Goal: Task Accomplishment & Management: Use online tool/utility

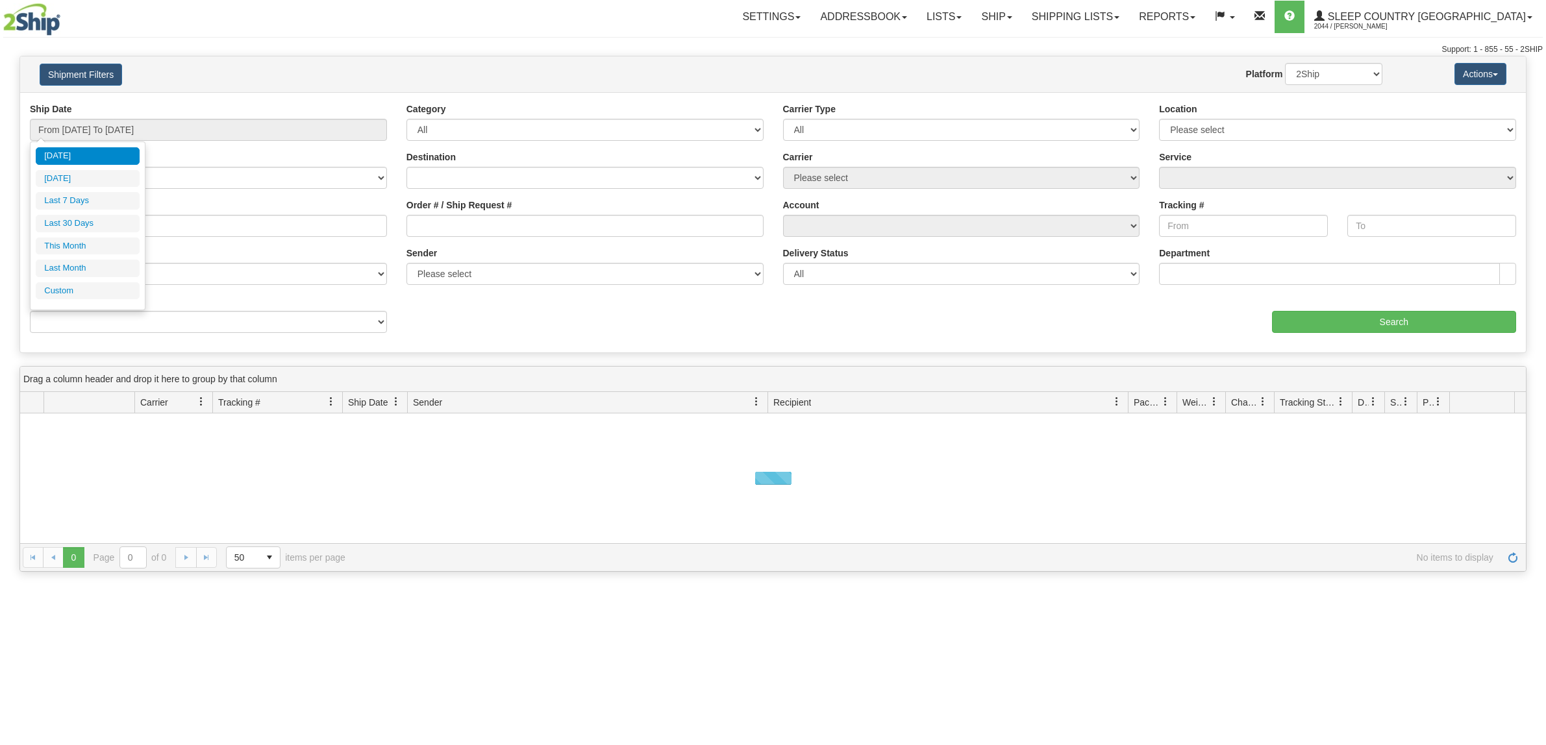
click at [148, 123] on input "From [DATE] To [DATE]" at bounding box center [208, 130] width 357 height 22
click at [95, 221] on li "Last 30 Days" at bounding box center [88, 224] width 104 height 18
type input "From 08/27/2025 To 09/25/2025"
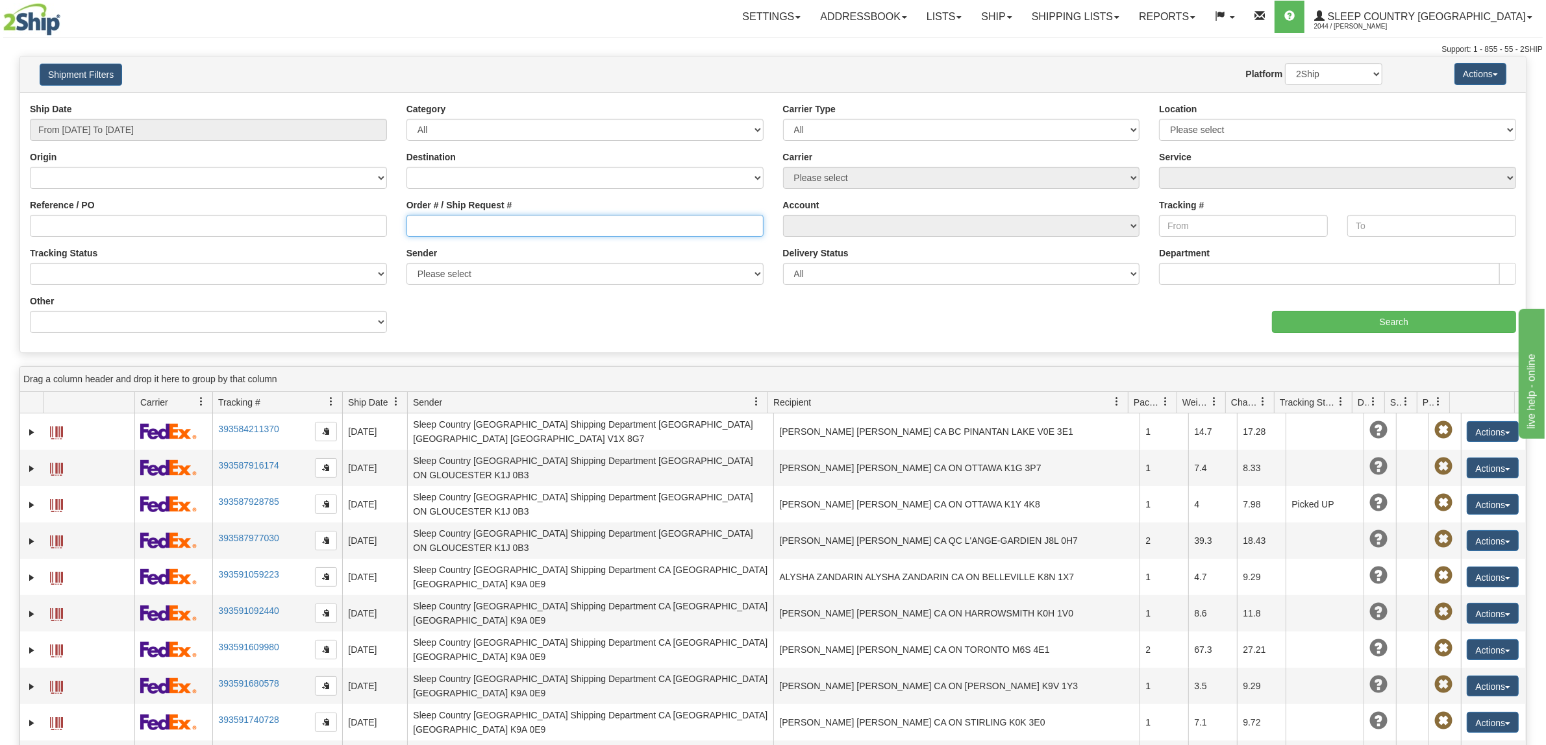
click at [461, 237] on input "Order # / Ship Request #" at bounding box center [585, 226] width 357 height 22
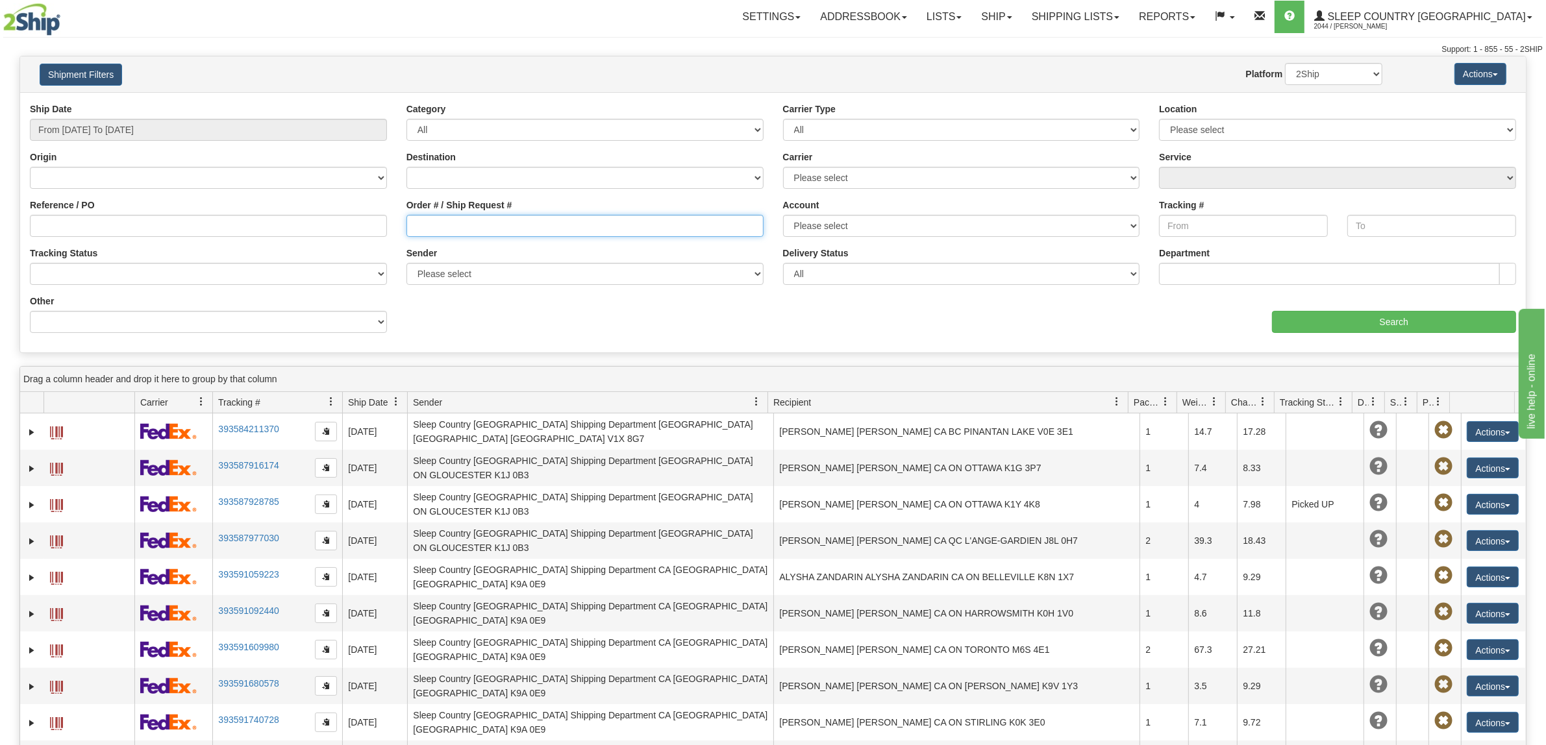
paste input "9000I064488"
type input "9000I064488"
click at [1377, 333] on input "Search" at bounding box center [1394, 322] width 245 height 22
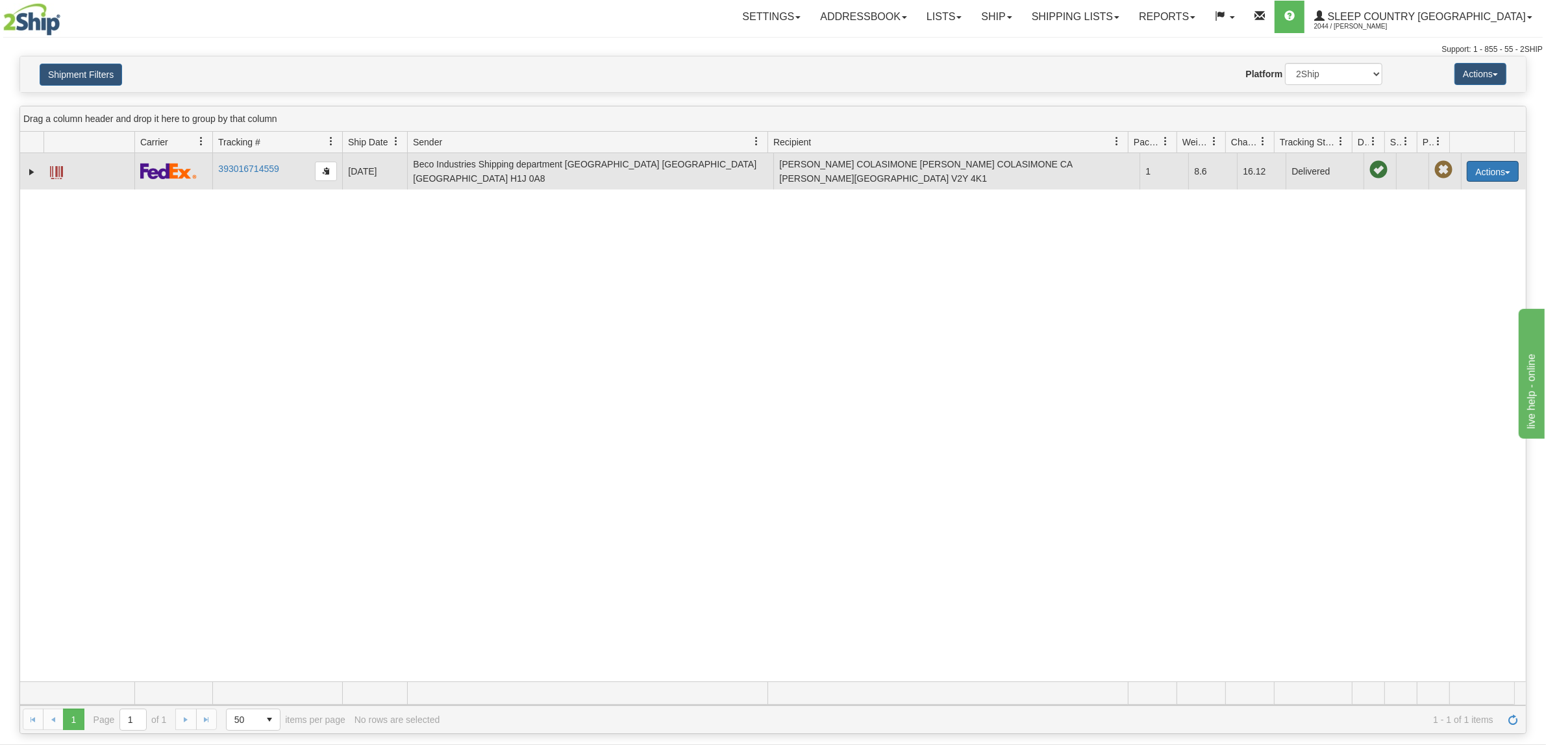
click at [1505, 174] on span "button" at bounding box center [1507, 172] width 5 height 3
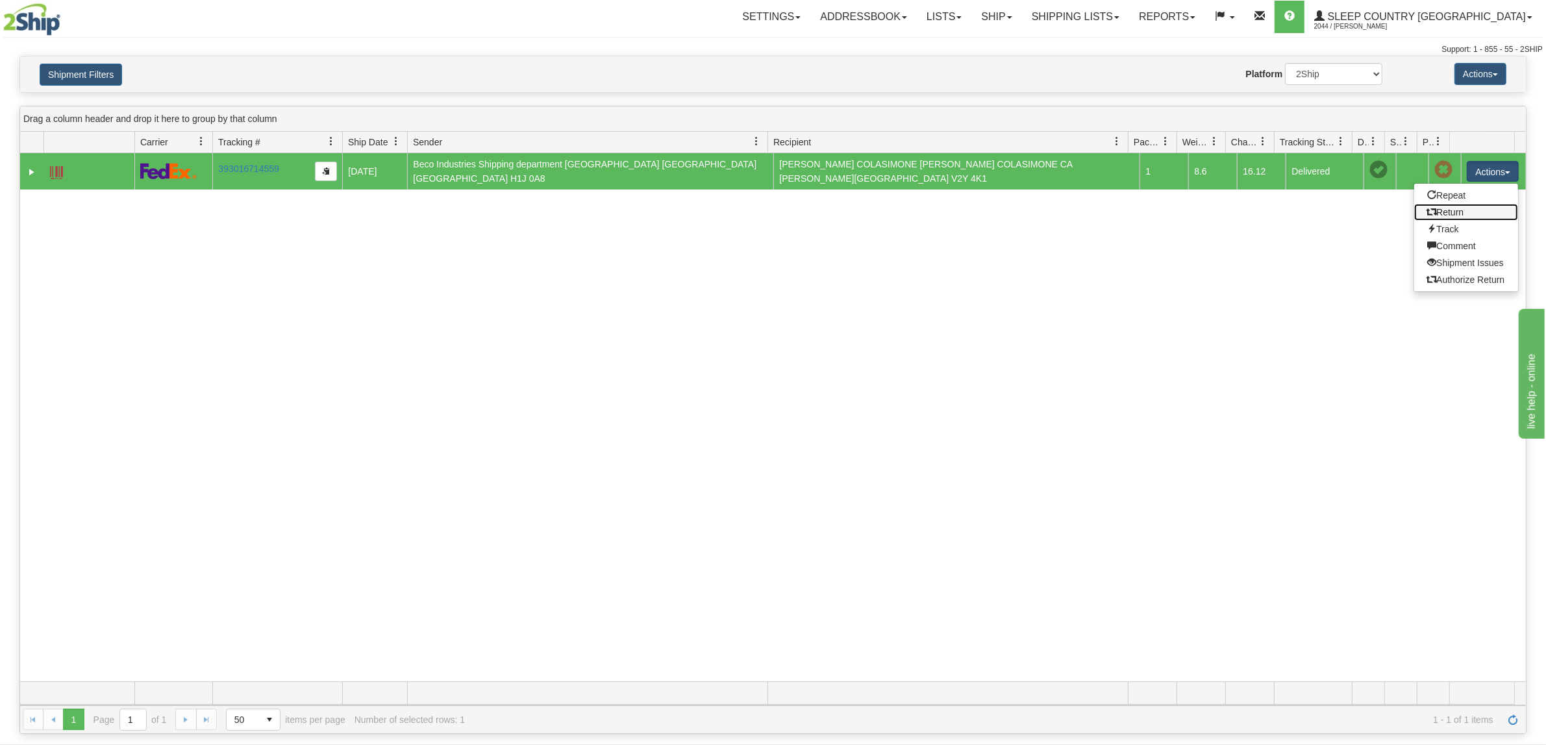
click at [1455, 214] on link "Return" at bounding box center [1466, 212] width 104 height 17
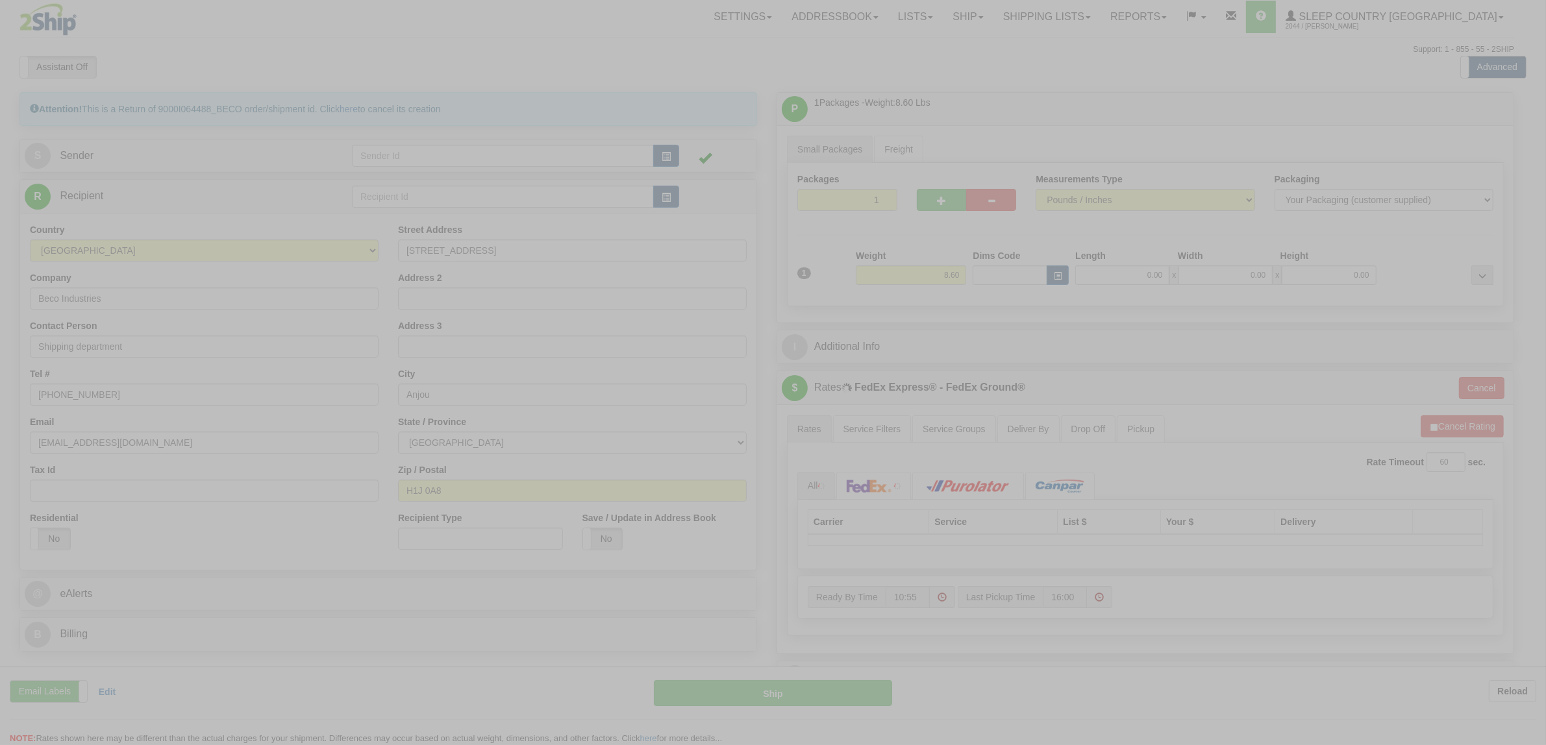
type input "92"
type input "10:55"
type input "16:00"
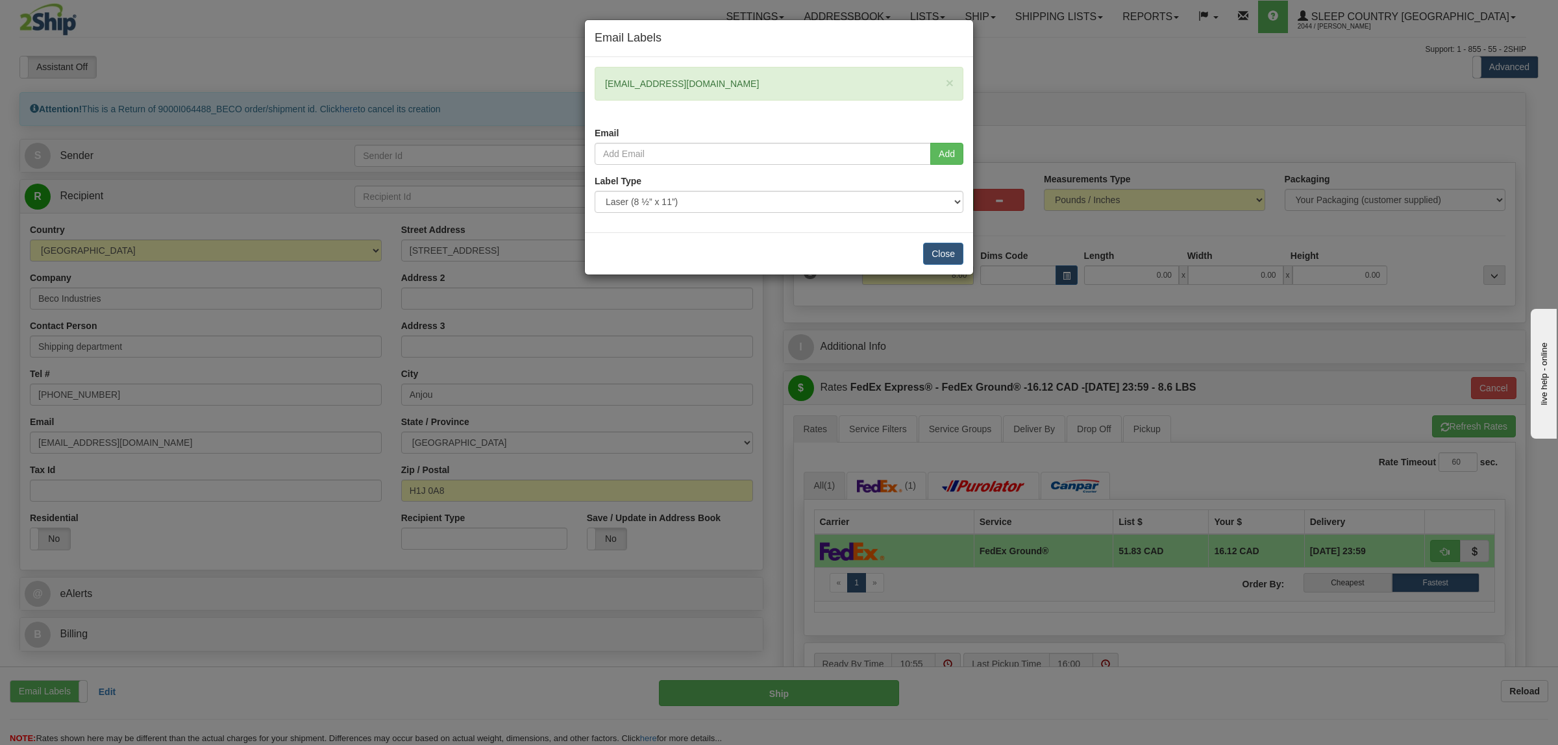
drag, startPoint x: 716, startPoint y: 85, endPoint x: 601, endPoint y: 94, distance: 115.3
click at [601, 94] on div "× [EMAIL_ADDRESS][DOMAIN_NAME]" at bounding box center [779, 84] width 369 height 34
copy div "[EMAIL_ADDRESS][DOMAIN_NAME]"
click at [666, 167] on div "Add" at bounding box center [779, 159] width 388 height 32
click at [668, 154] on input "email" at bounding box center [763, 154] width 336 height 22
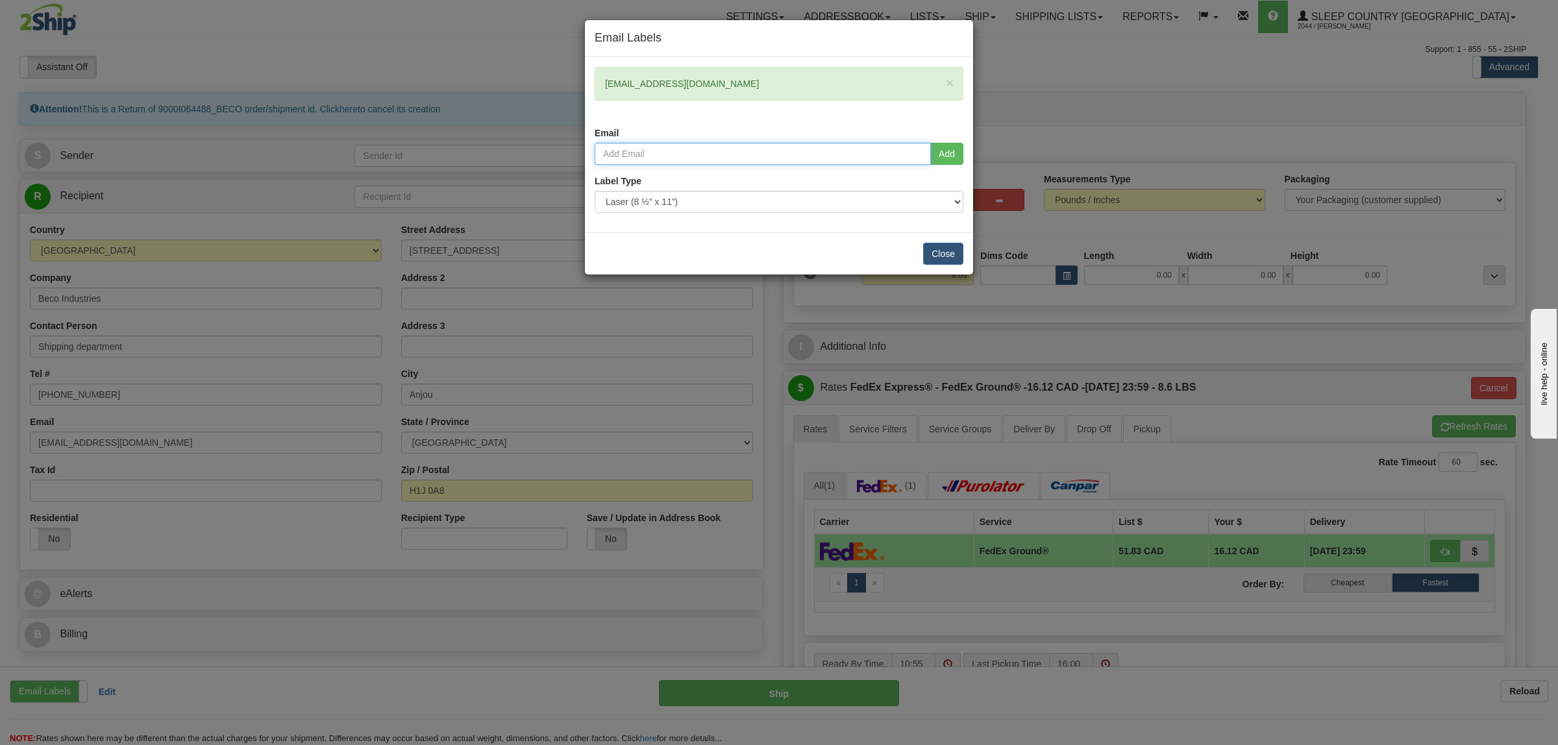
paste input "[EMAIL_ADDRESS][DOMAIN_NAME]"
type input "[EMAIL_ADDRESS][DOMAIN_NAME]"
click at [945, 164] on button "Add" at bounding box center [947, 154] width 33 height 22
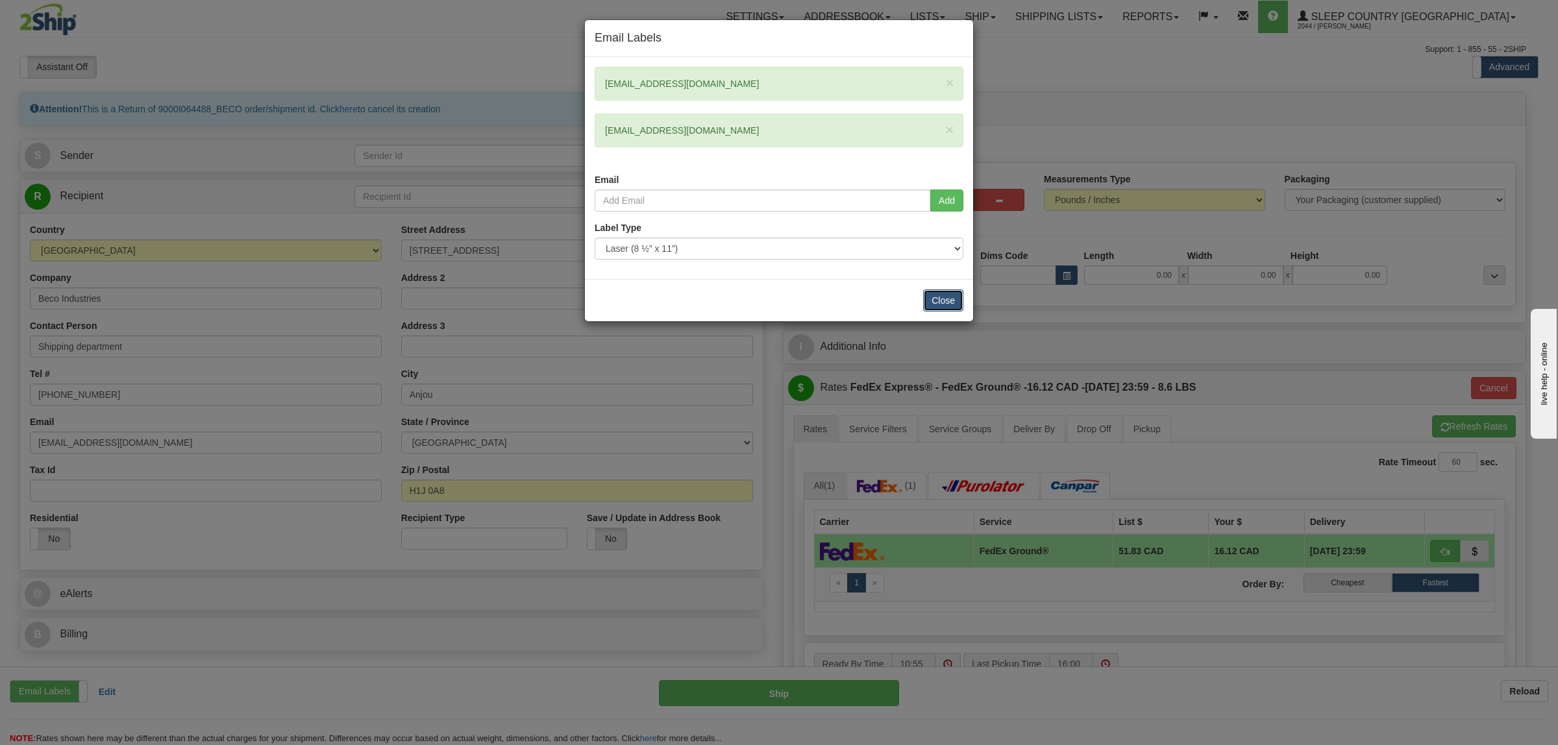
click at [940, 297] on button "Close" at bounding box center [943, 301] width 40 height 22
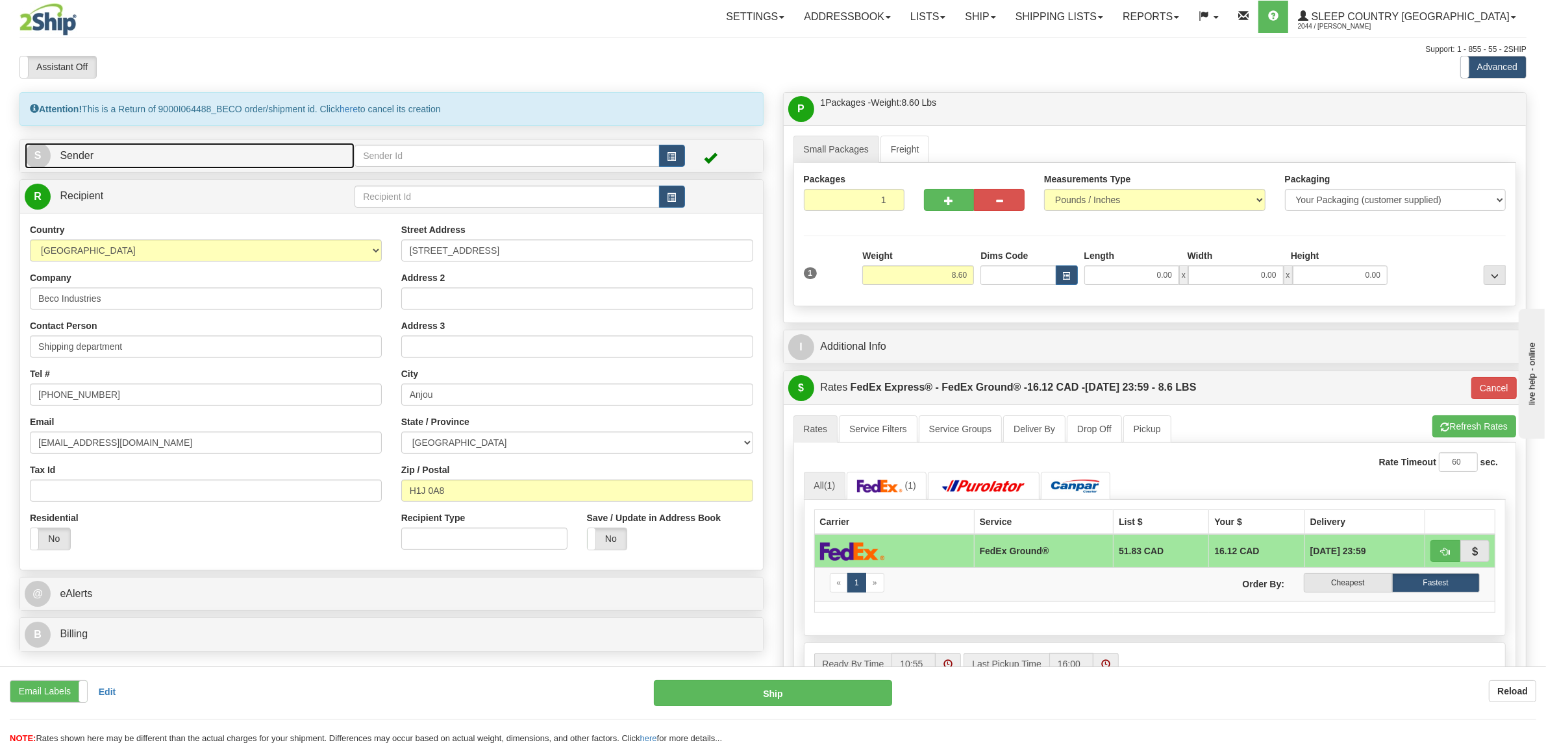
click at [37, 159] on span "S" at bounding box center [38, 156] width 26 height 26
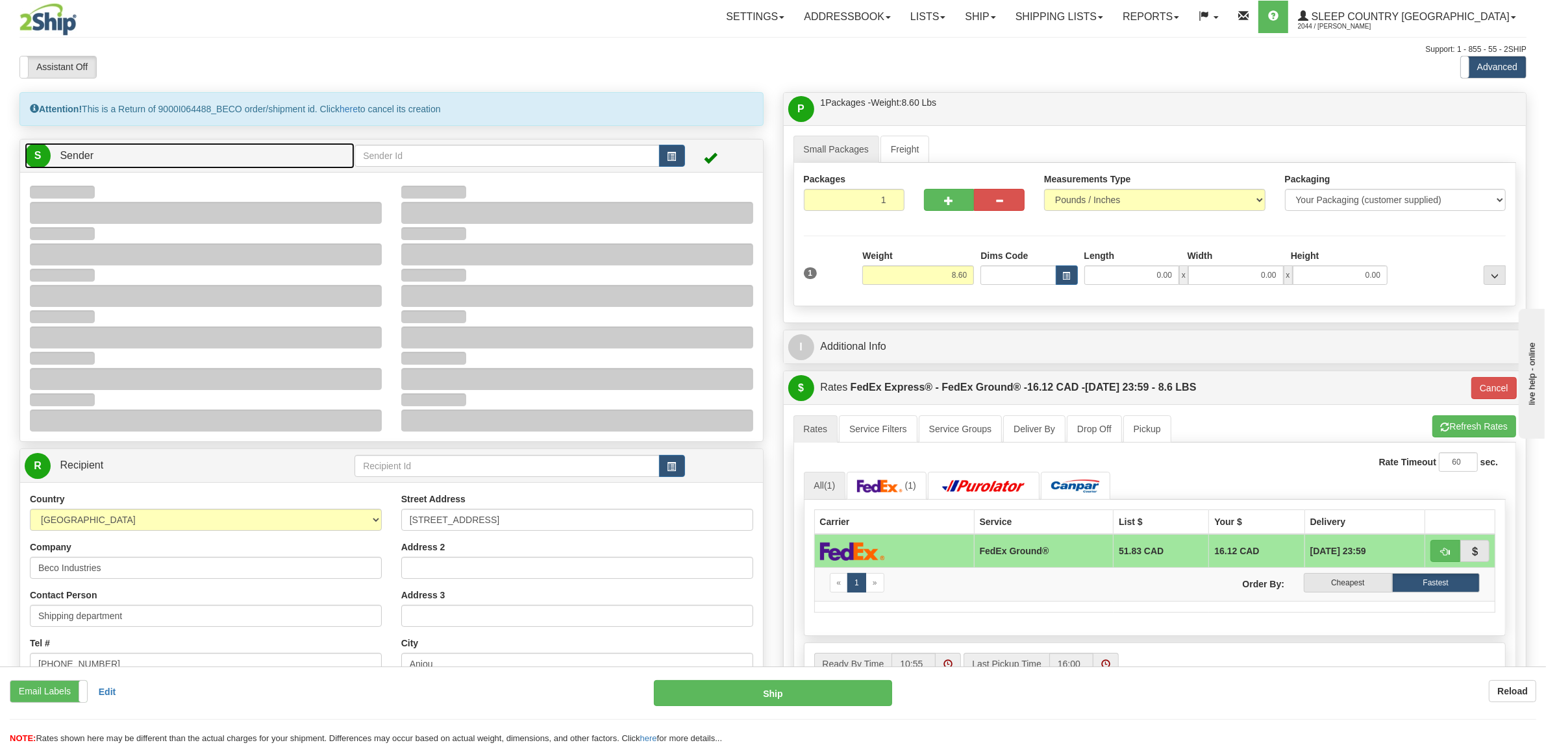
type input "17:51"
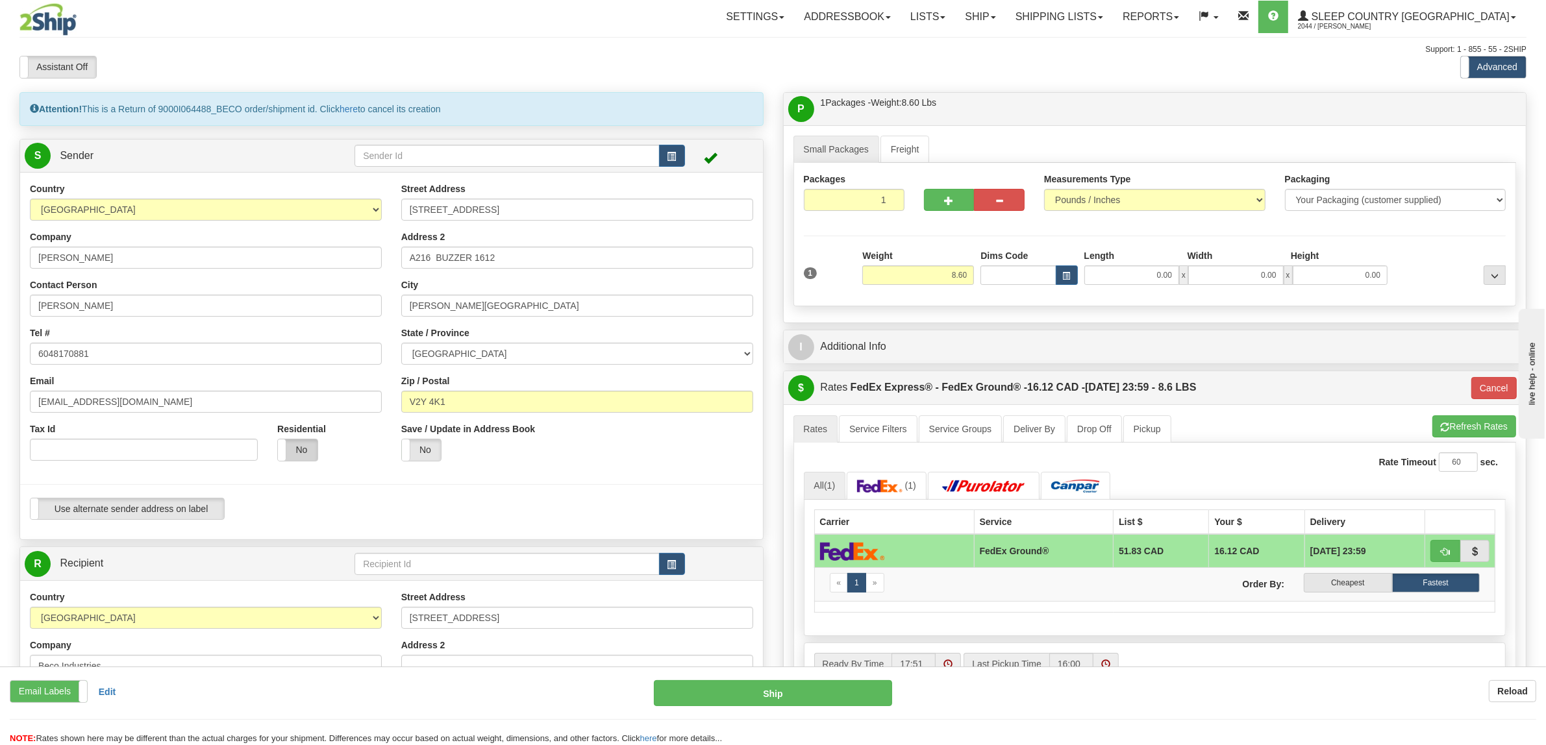
click at [290, 449] on label "No" at bounding box center [298, 450] width 40 height 21
type input "92"
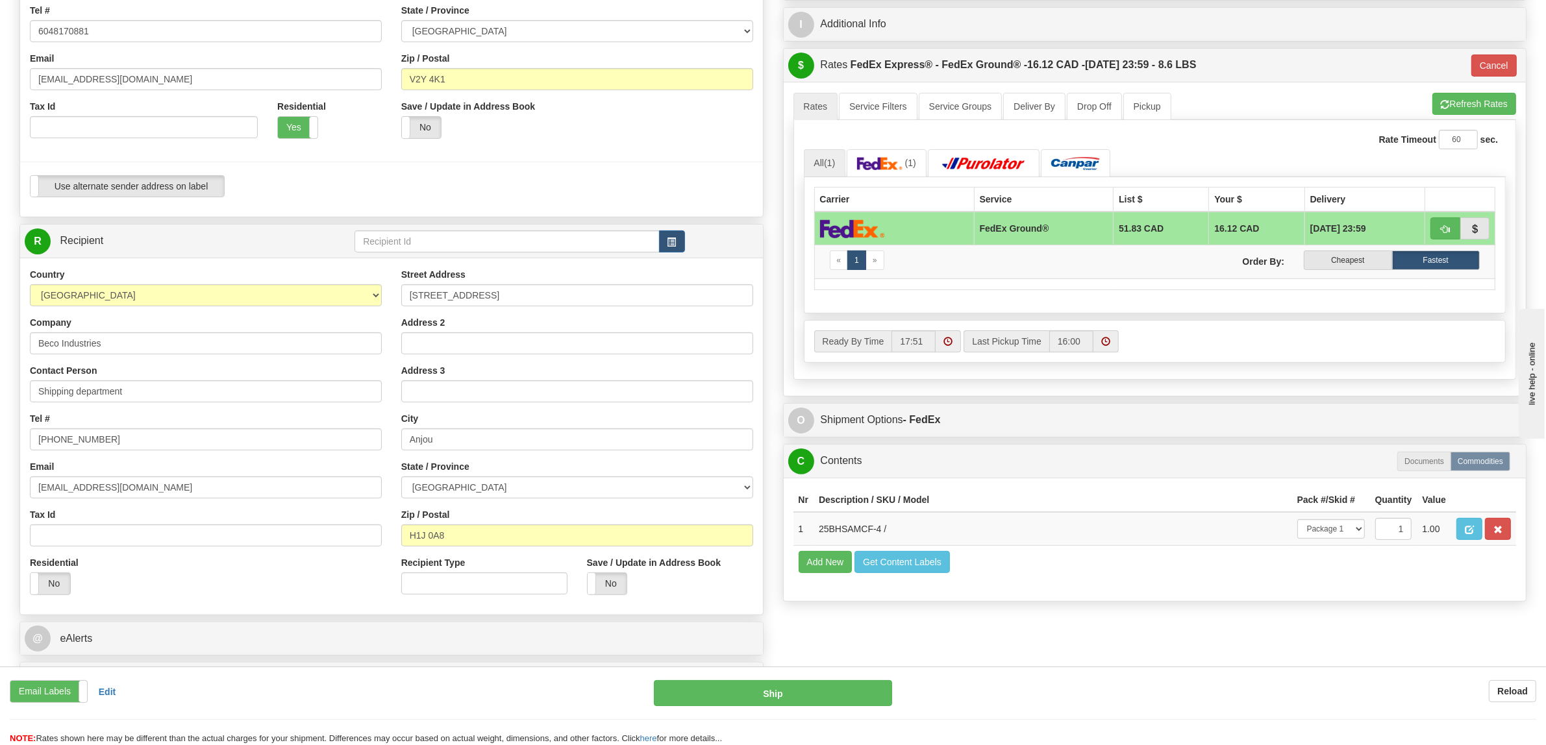
scroll to position [325, 0]
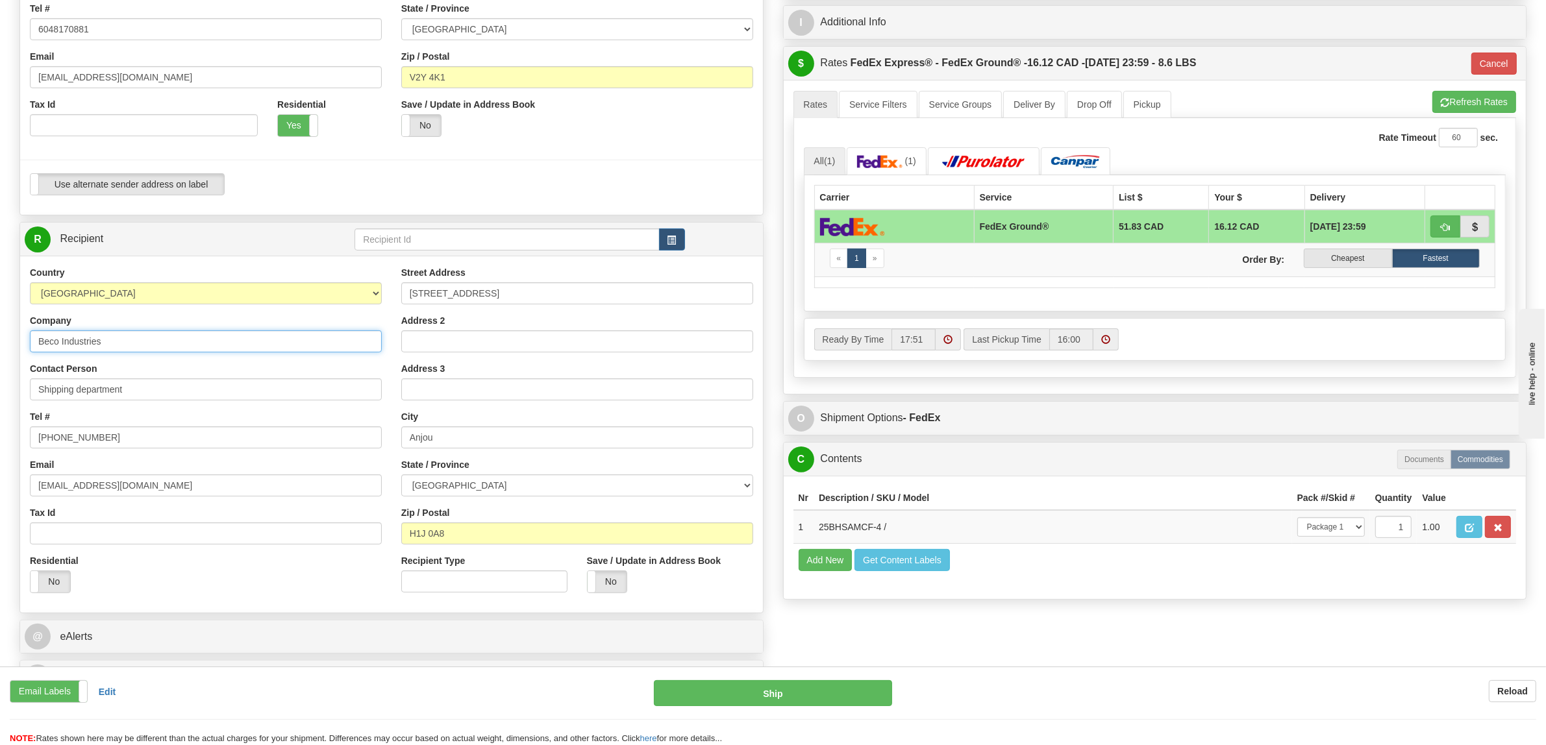
click at [177, 346] on input "Beco Industries" at bounding box center [206, 342] width 352 height 22
drag, startPoint x: 179, startPoint y: 345, endPoint x: 0, endPoint y: 356, distance: 179.5
click at [0, 356] on div "Toggle navigation Settings Shipping Preferences Fields Preferences New" at bounding box center [773, 221] width 1546 height 1092
type input "Sleep Country [GEOGRAPHIC_DATA]"
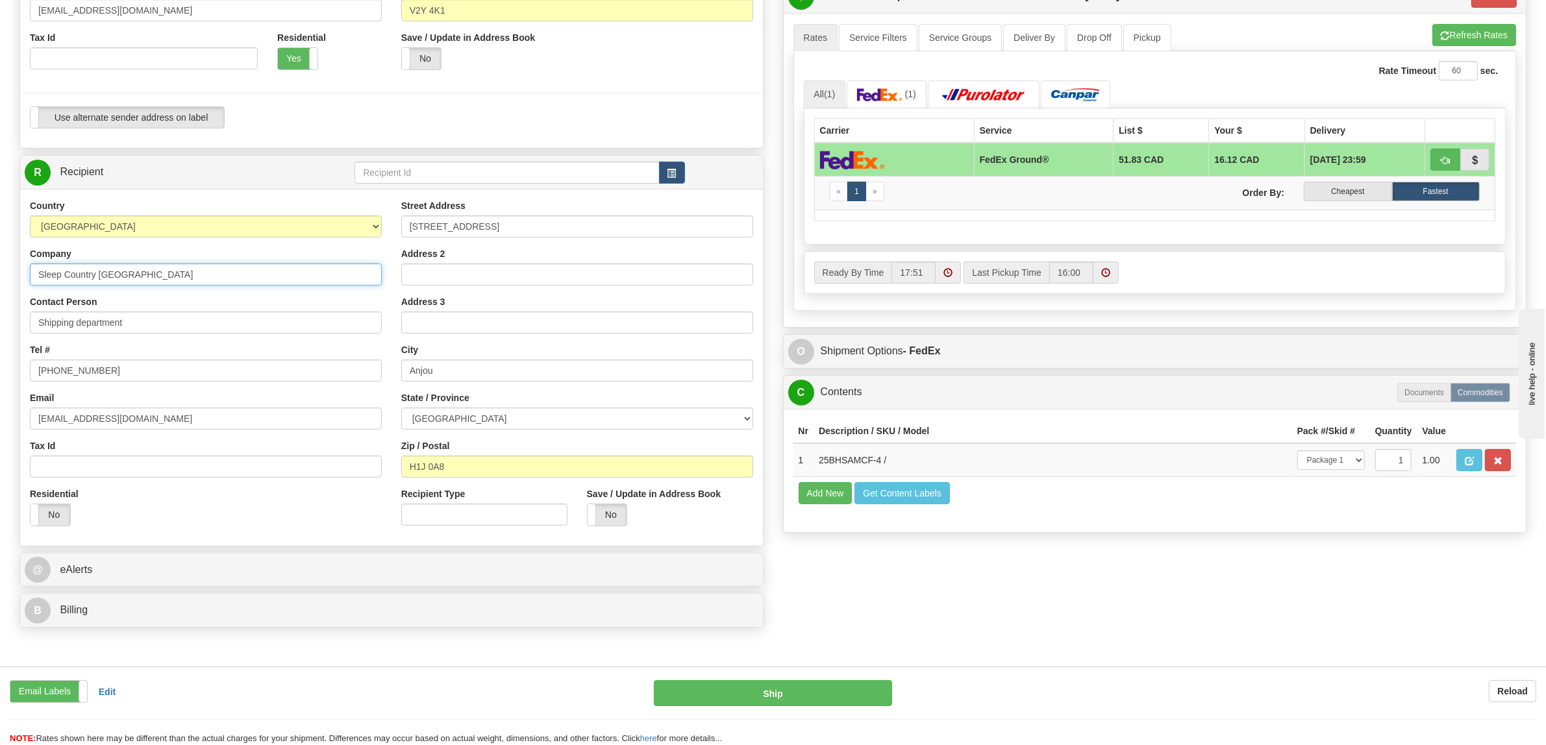
scroll to position [487, 0]
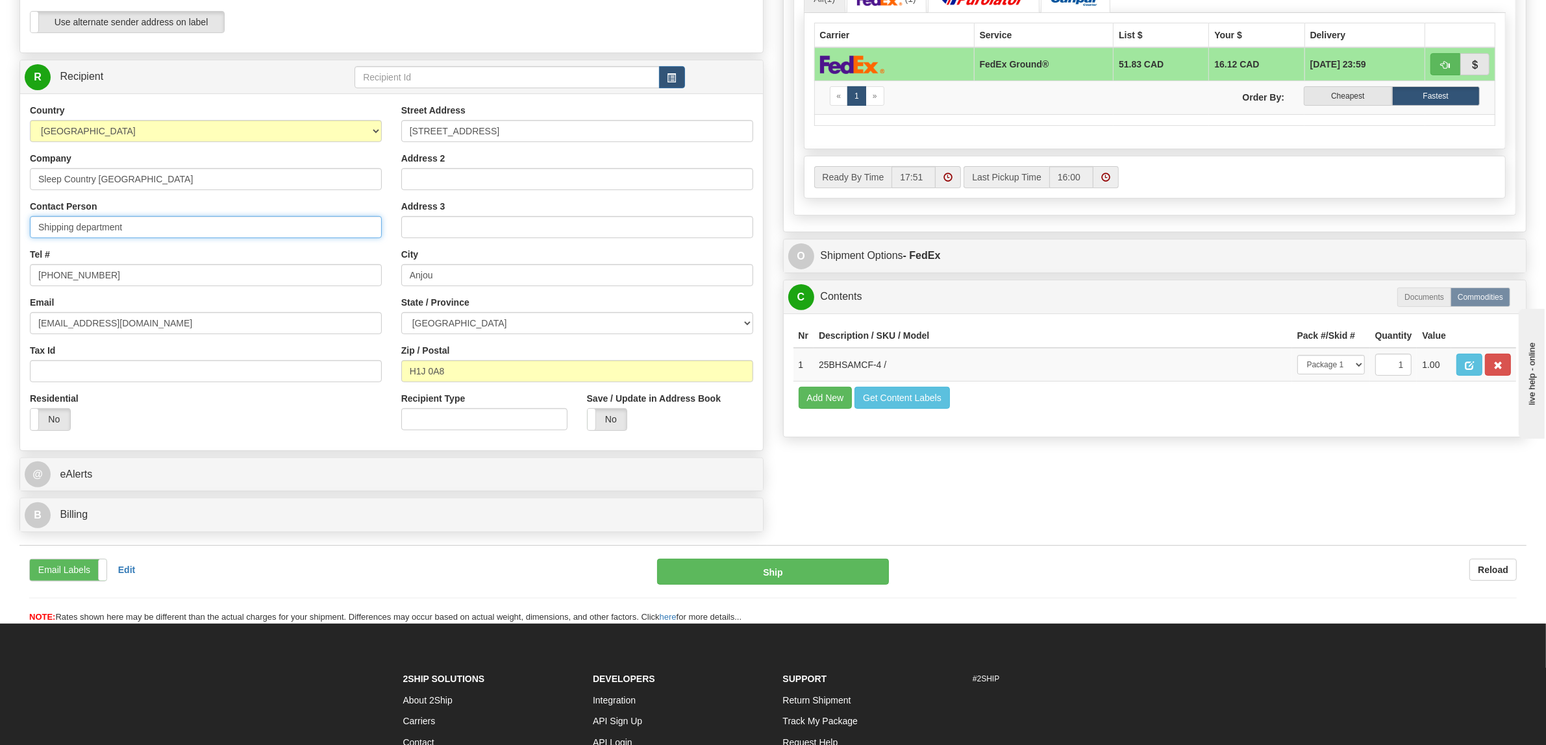
drag, startPoint x: 156, startPoint y: 222, endPoint x: 0, endPoint y: 238, distance: 156.6
click at [0, 238] on div "Toggle navigation Settings Shipping Preferences Fields Preferences New" at bounding box center [773, 68] width 1546 height 1111
click at [215, 228] on input "Shipping department" at bounding box center [206, 227] width 352 height 22
click at [71, 263] on div "Tel # [PHONE_NUMBER]" at bounding box center [206, 267] width 352 height 38
click at [76, 271] on input "[PHONE_NUMBER]" at bounding box center [206, 275] width 352 height 22
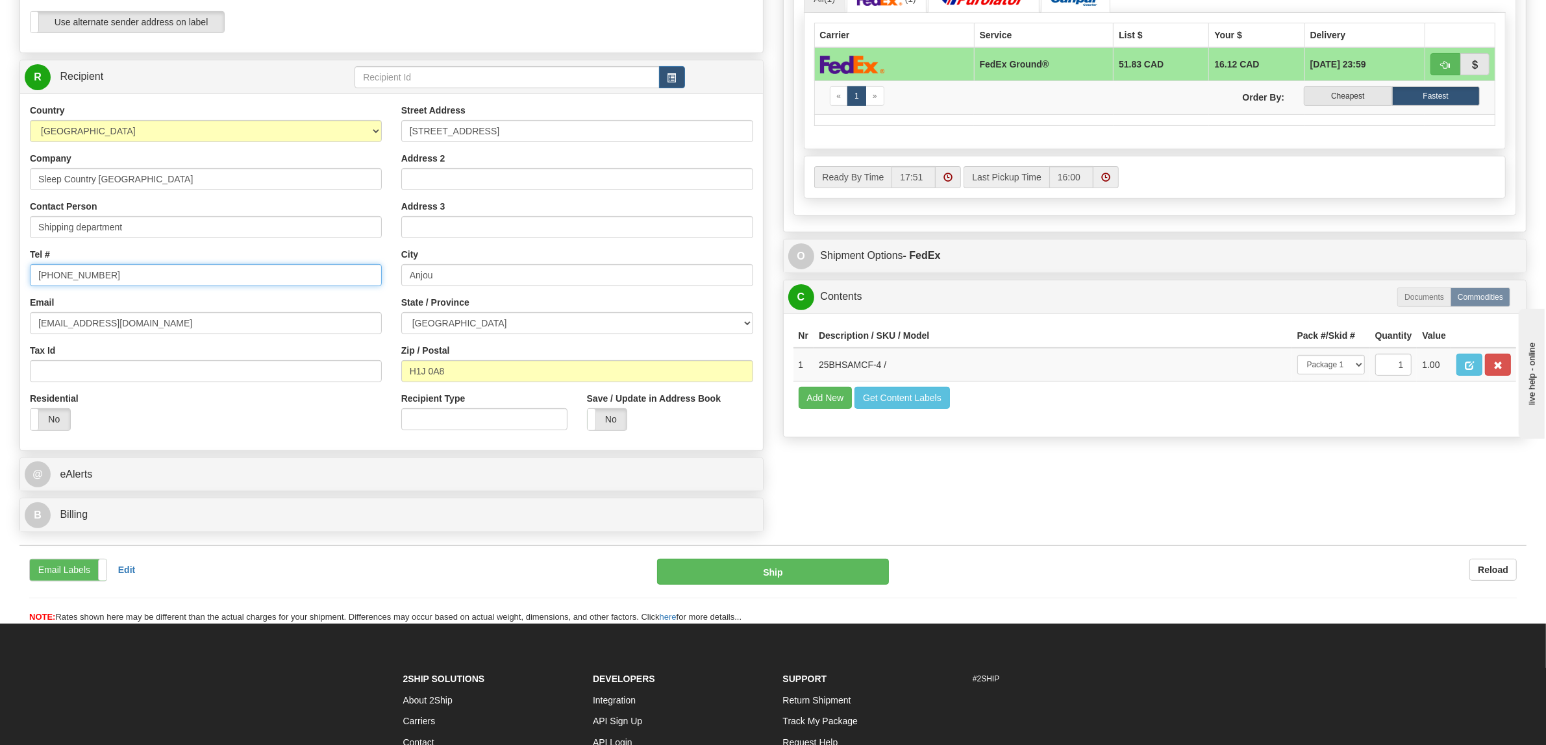
drag, startPoint x: 116, startPoint y: 271, endPoint x: 0, endPoint y: 277, distance: 115.7
click at [0, 277] on div "Toggle navigation Settings Shipping Preferences Fields Preferences New" at bounding box center [773, 68] width 1546 height 1111
type input "s"
type input "[PHONE_NUMBER]"
drag, startPoint x: 162, startPoint y: 332, endPoint x: 18, endPoint y: 338, distance: 144.9
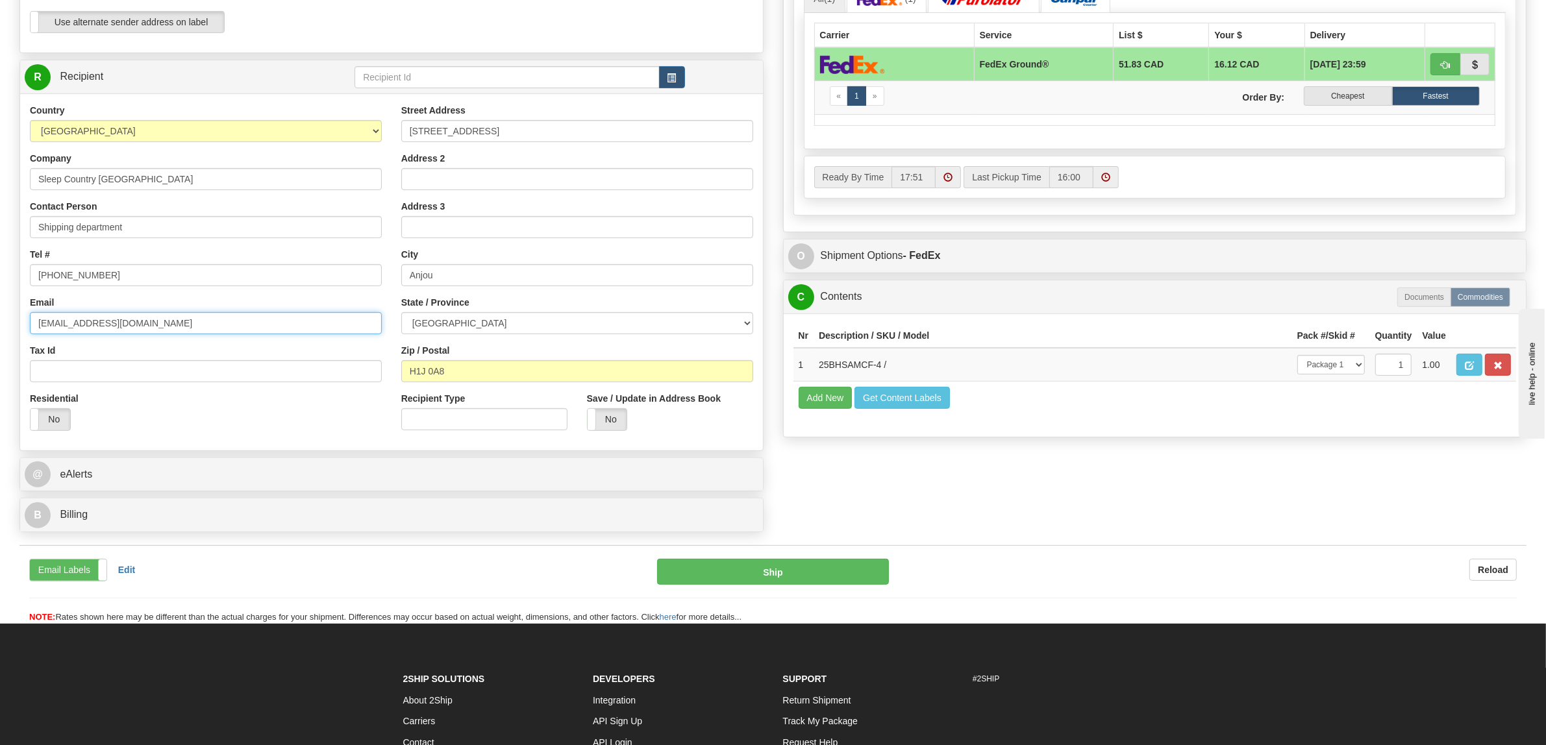
click at [18, 338] on div "Attention! This is a Return of 9000I064488_BECO order/shipment id. Click here t…" at bounding box center [392, 72] width 764 height 934
type input "[EMAIL_ADDRESS][DOMAIN_NAME]"
drag, startPoint x: 504, startPoint y: 130, endPoint x: 403, endPoint y: 148, distance: 102.3
click at [403, 148] on div "Street Address [STREET_ADDRESS] Address 2 Address 3 City [GEOGRAPHIC_DATA] Stat…" at bounding box center [577, 272] width 371 height 336
click at [458, 125] on input "Street Address" at bounding box center [577, 131] width 352 height 22
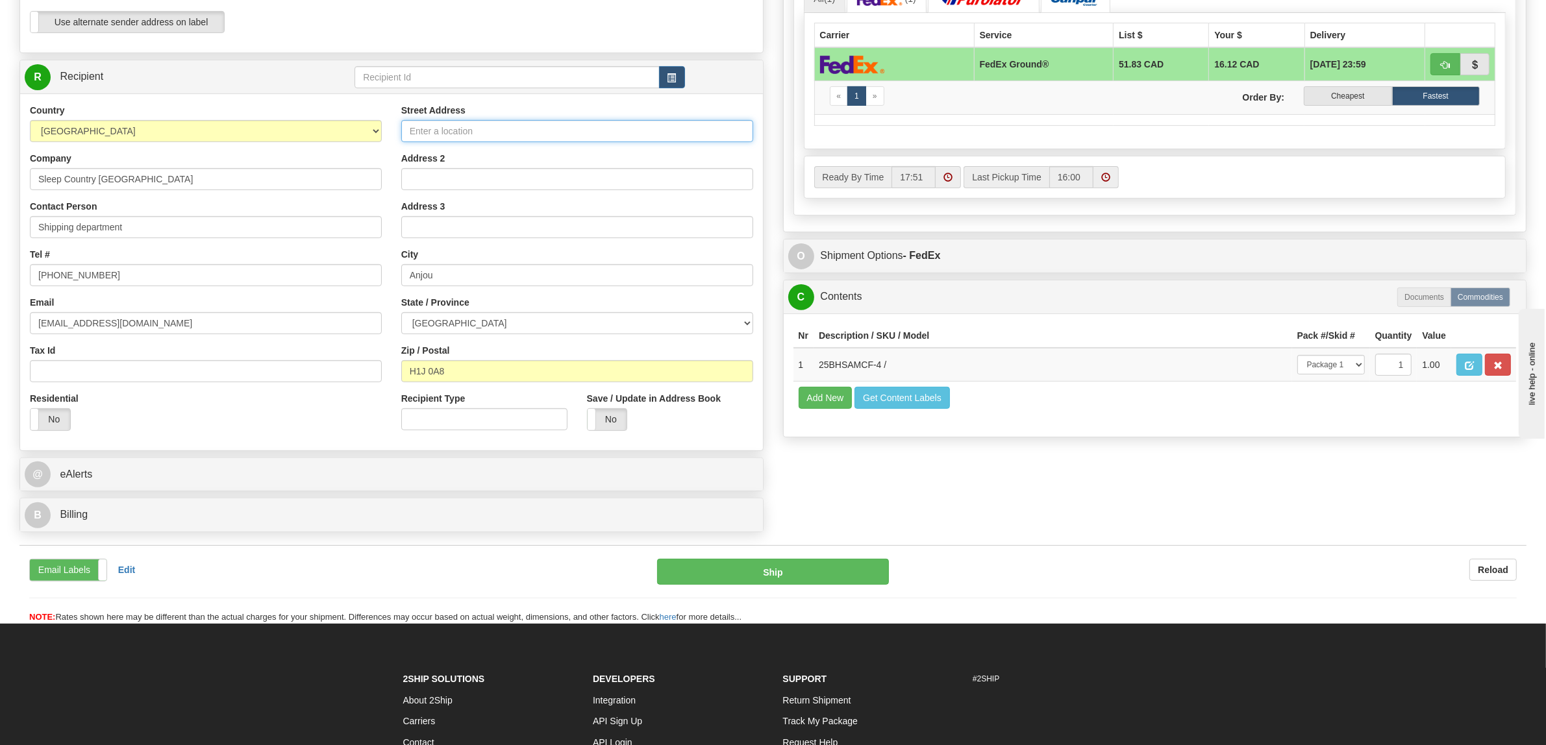
paste input "11 DUFFERIN PL"
type input "[STREET_ADDRESS]"
click at [468, 275] on input "Anjou" at bounding box center [577, 275] width 352 height 22
drag, startPoint x: 468, startPoint y: 275, endPoint x: 405, endPoint y: 281, distance: 63.9
click at [405, 281] on input "Anjou" at bounding box center [577, 275] width 352 height 22
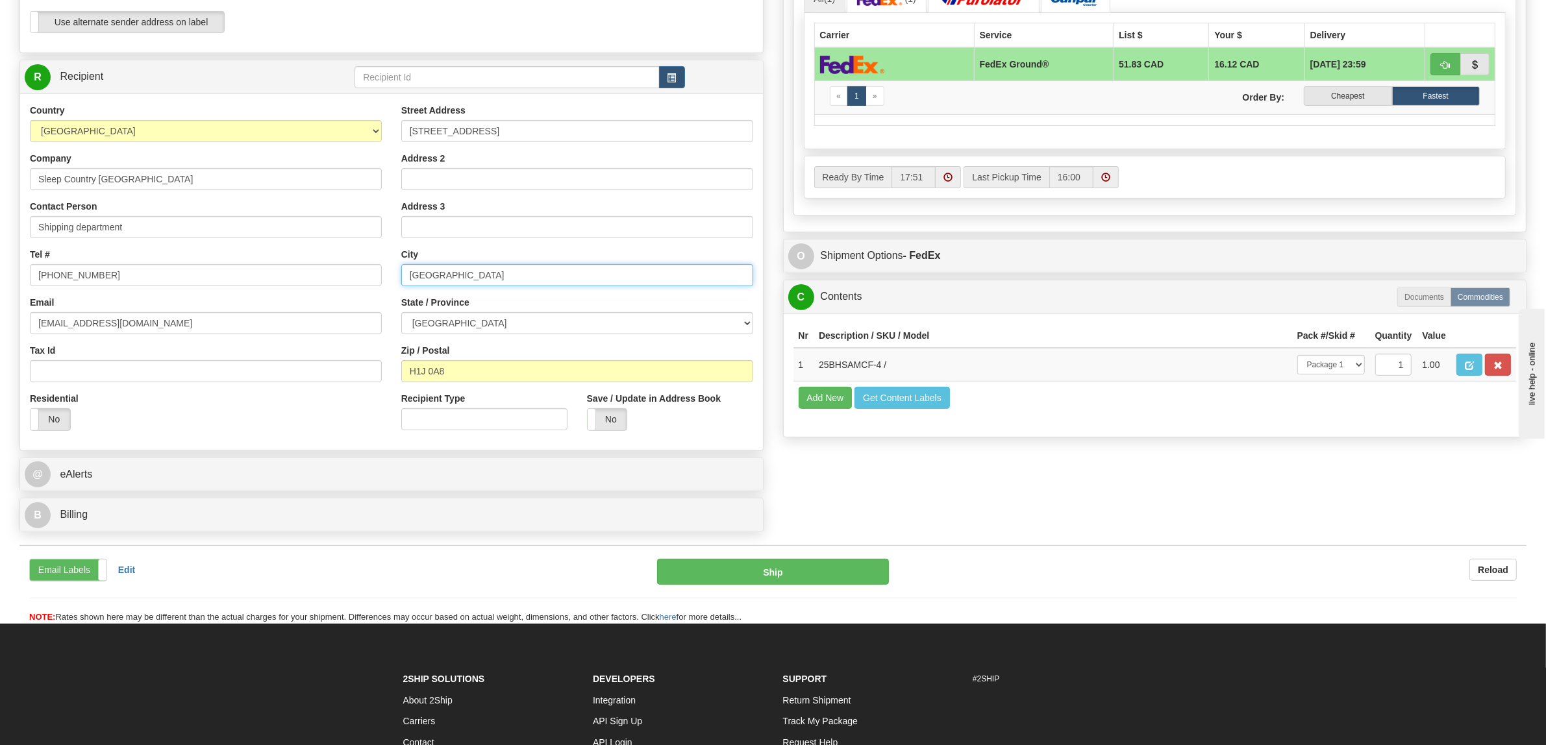
type input "[GEOGRAPHIC_DATA]"
click at [488, 330] on select "[GEOGRAPHIC_DATA] [GEOGRAPHIC_DATA] [GEOGRAPHIC_DATA] [GEOGRAPHIC_DATA] [GEOGRA…" at bounding box center [577, 323] width 352 height 22
select select "AB"
click at [401, 314] on select "[GEOGRAPHIC_DATA] [GEOGRAPHIC_DATA] [GEOGRAPHIC_DATA] [GEOGRAPHIC_DATA] [GEOGRA…" at bounding box center [577, 323] width 352 height 22
click at [349, 435] on div "Residential Yes No" at bounding box center [205, 416] width 371 height 48
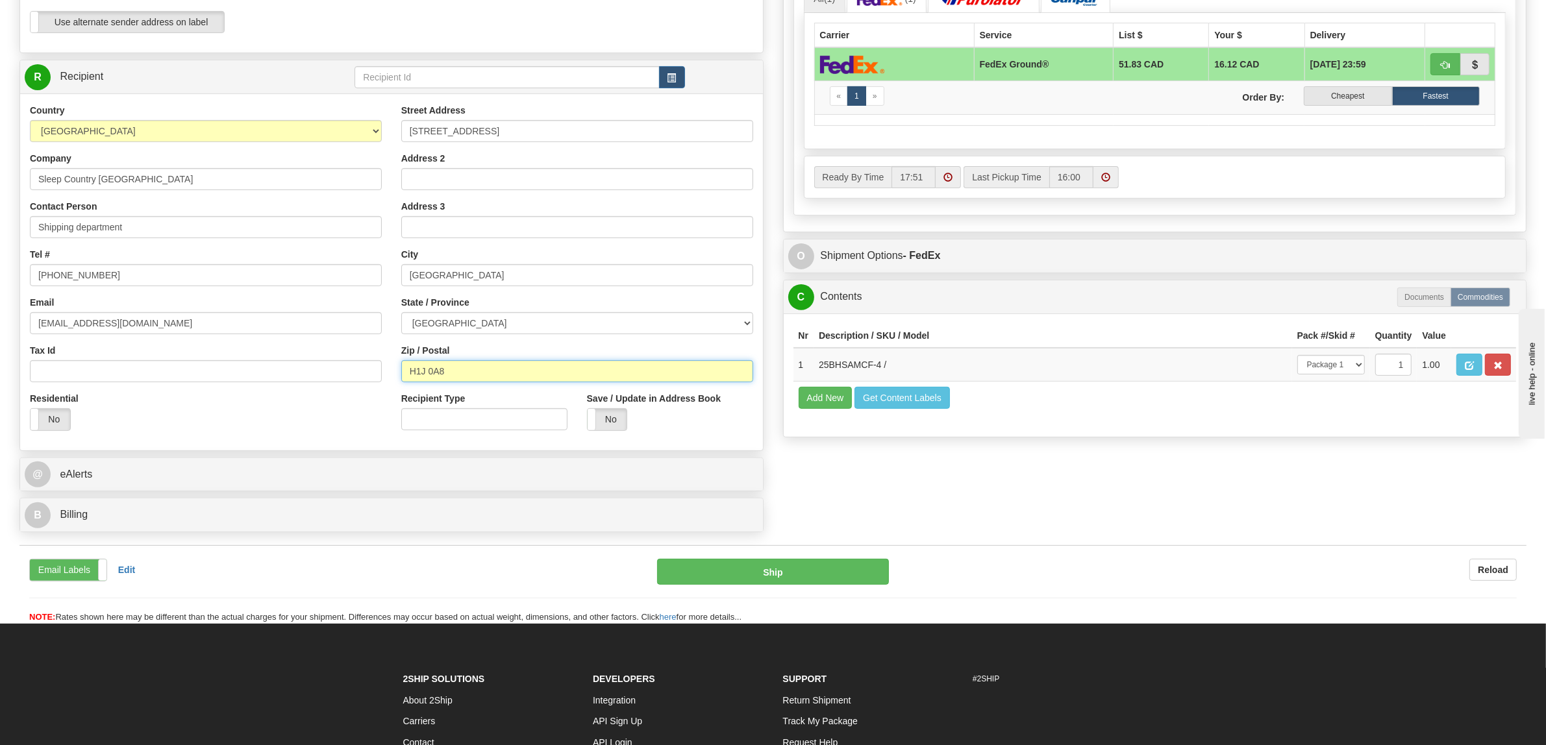
drag, startPoint x: 572, startPoint y: 377, endPoint x: 318, endPoint y: 360, distance: 254.5
click at [318, 360] on div "Country [GEOGRAPHIC_DATA] [GEOGRAPHIC_DATA] [GEOGRAPHIC_DATA] [GEOGRAPHIC_DATA]…" at bounding box center [391, 272] width 743 height 336
paste input "T2C 4W3"
type input "T2C 4W3"
click at [286, 429] on div "Residential Yes No" at bounding box center [205, 416] width 371 height 48
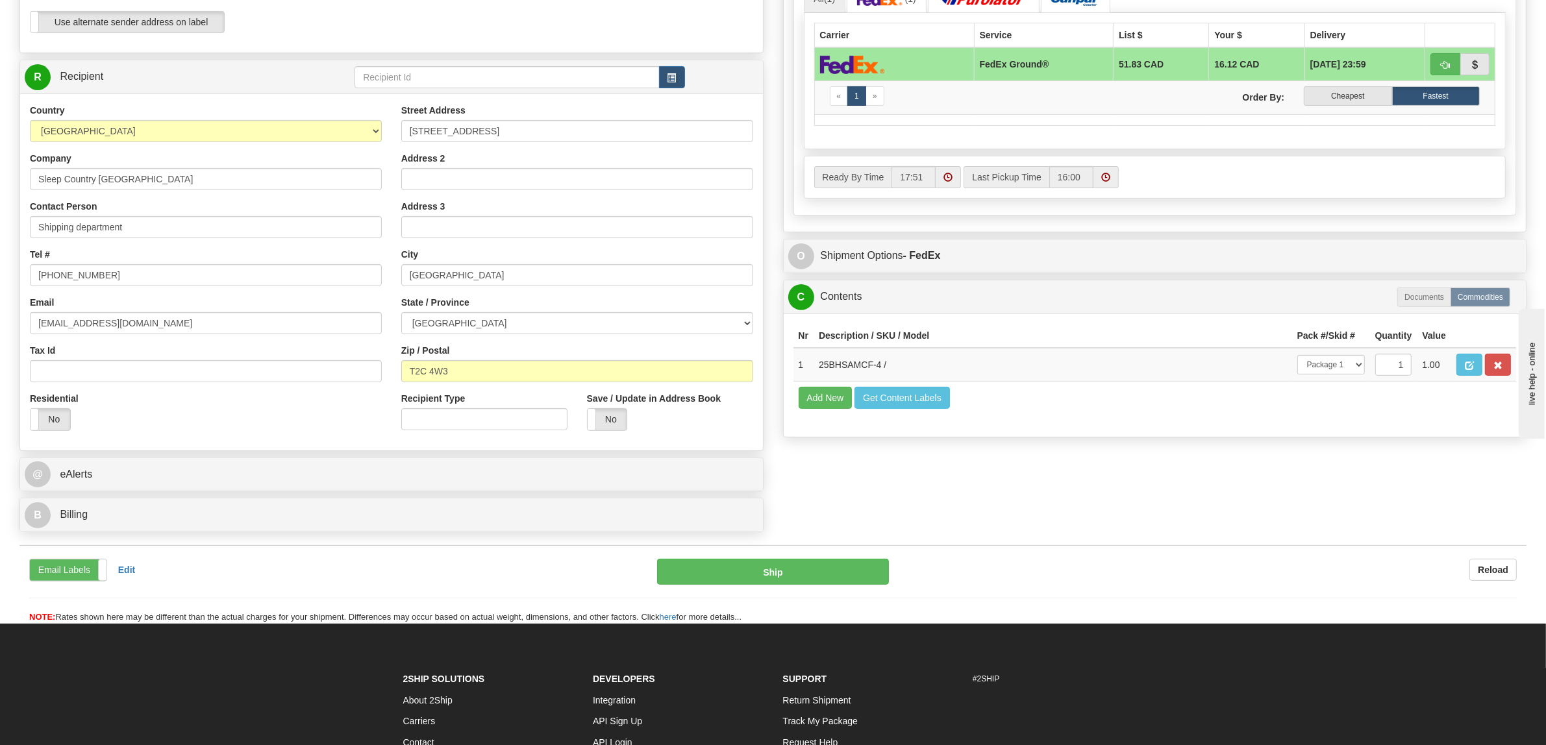
type input "92"
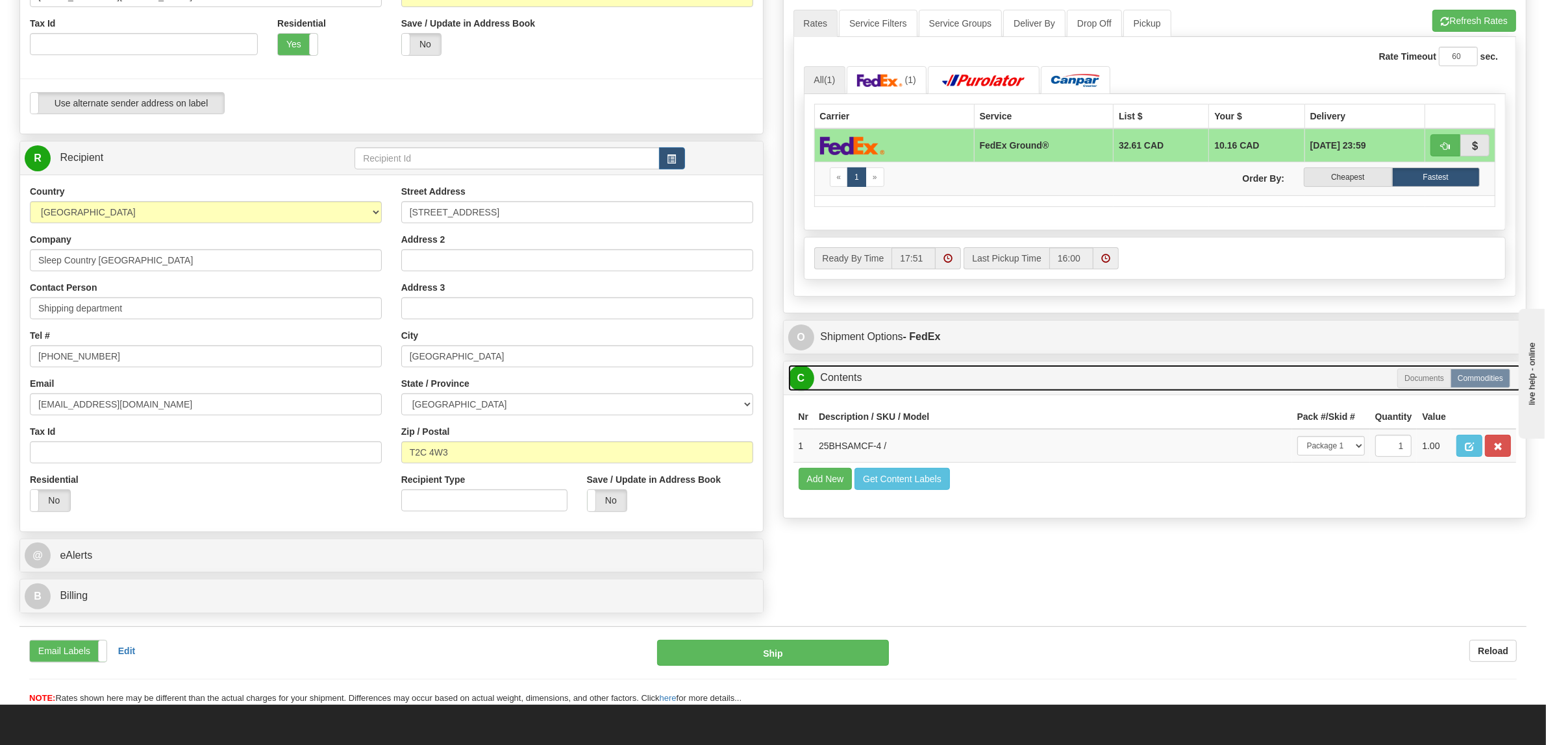
click at [1003, 371] on link "C Contents" at bounding box center [1155, 378] width 734 height 27
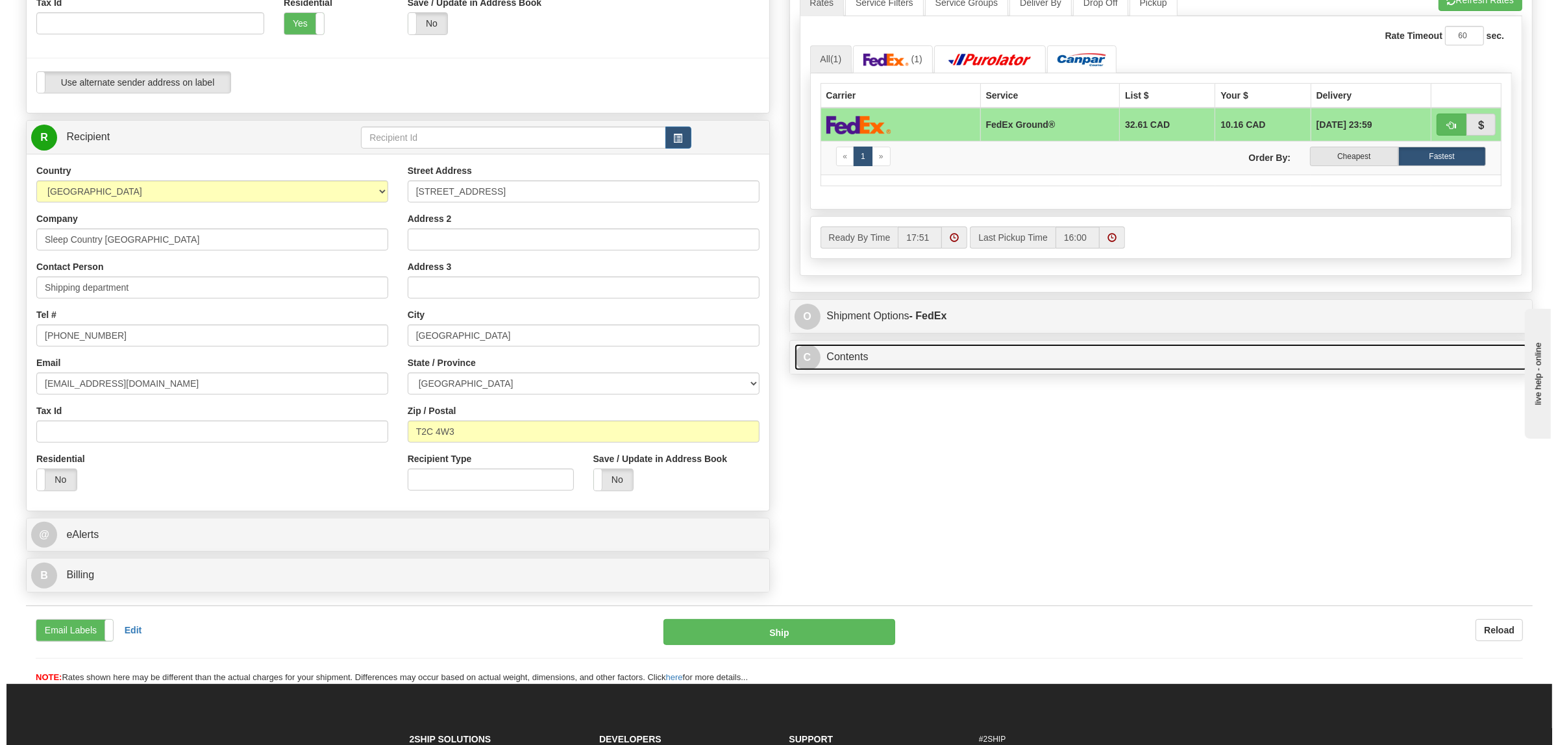
scroll to position [487, 0]
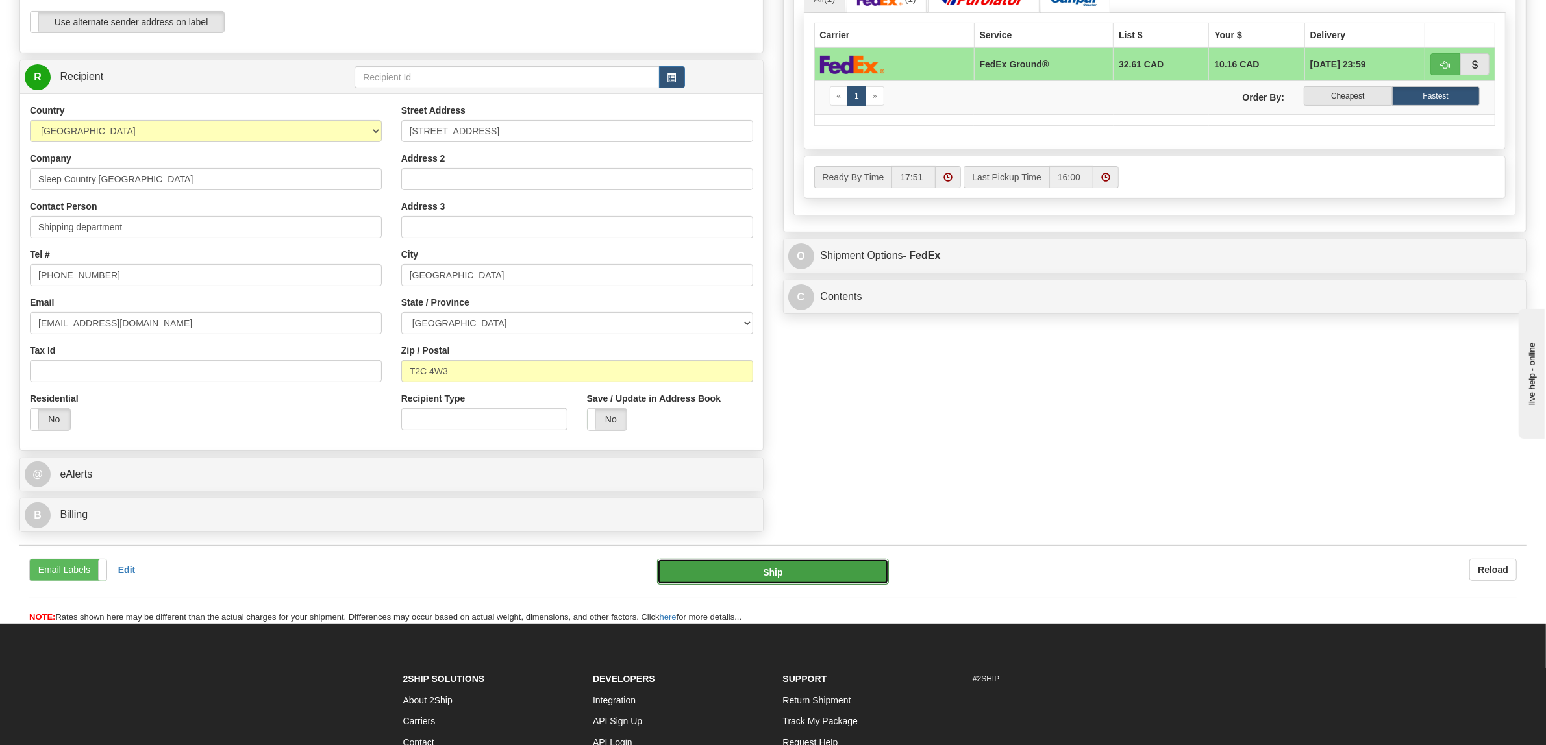
click at [708, 580] on button "Ship" at bounding box center [773, 572] width 232 height 26
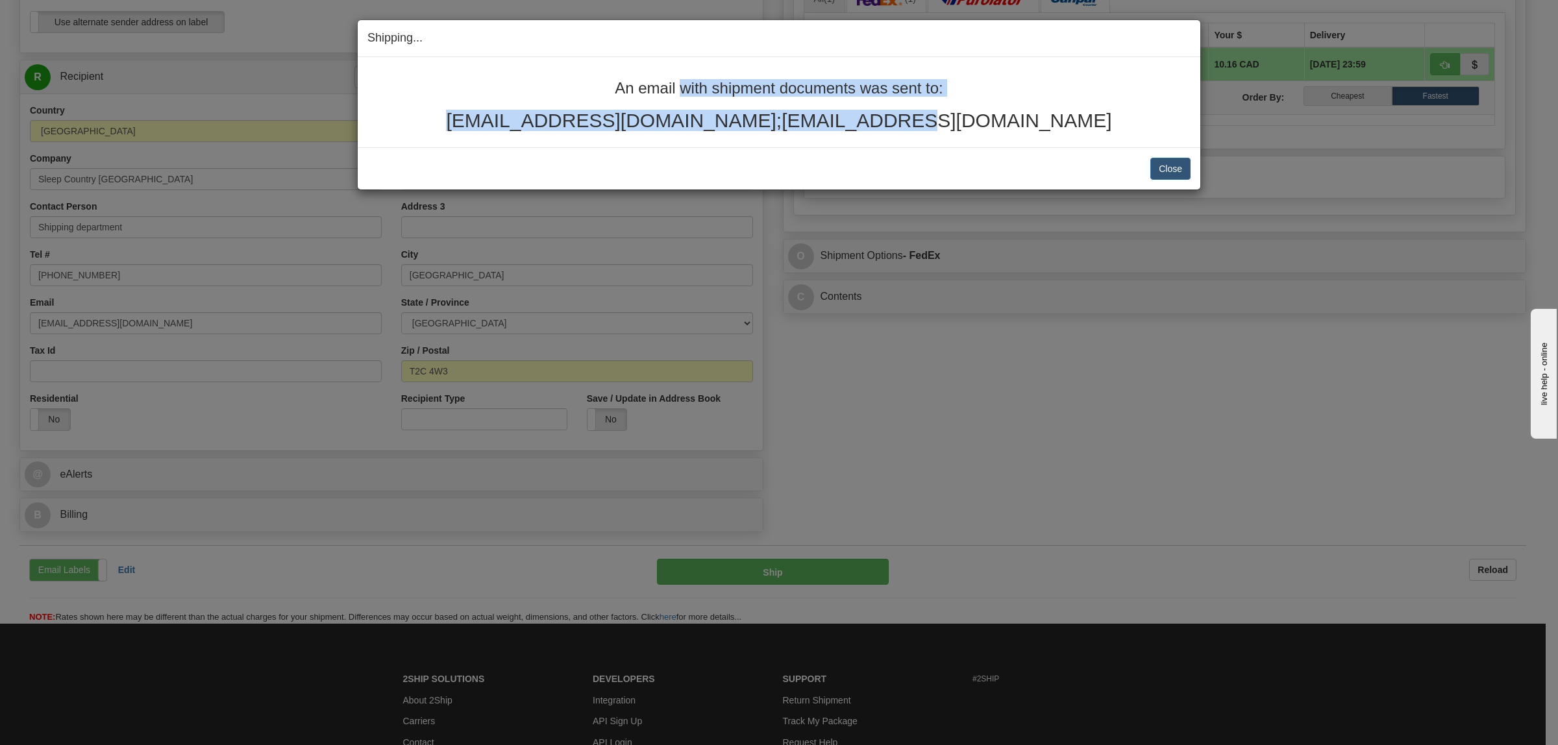
drag, startPoint x: 972, startPoint y: 137, endPoint x: 564, endPoint y: 82, distance: 412.2
click at [564, 82] on div "An email with shipment documents was sent to: [EMAIL_ADDRESS][DOMAIN_NAME];[EMA…" at bounding box center [779, 102] width 843 height 90
copy div "An email with shipment documents was sent to: [EMAIL_ADDRESS][DOMAIN_NAME];[EMA…"
click at [1177, 164] on button "Close" at bounding box center [1171, 169] width 40 height 22
